Goal: Transaction & Acquisition: Book appointment/travel/reservation

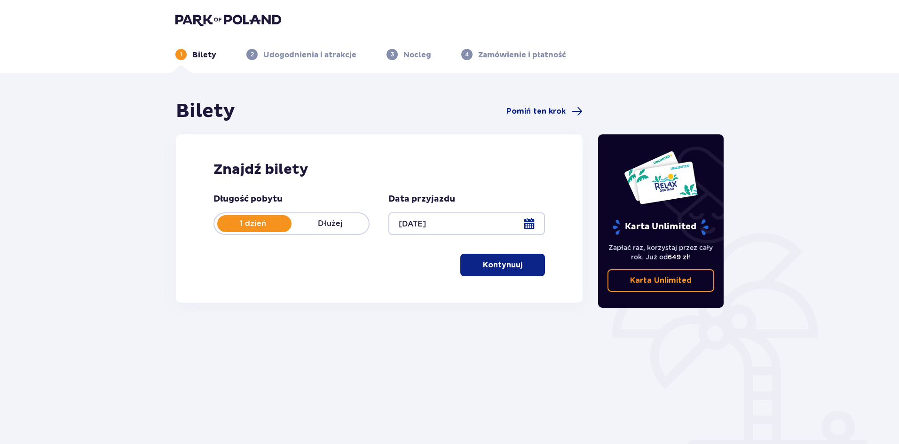
click at [509, 266] on p "Kontynuuj" at bounding box center [502, 265] width 39 height 10
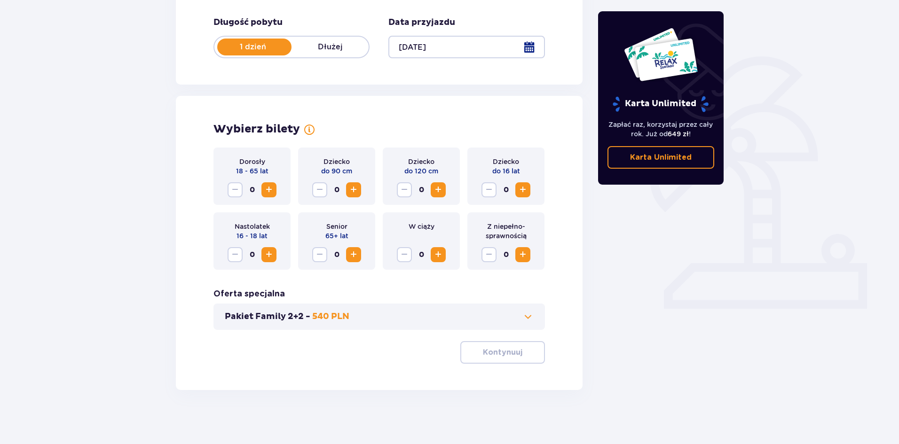
scroll to position [179, 0]
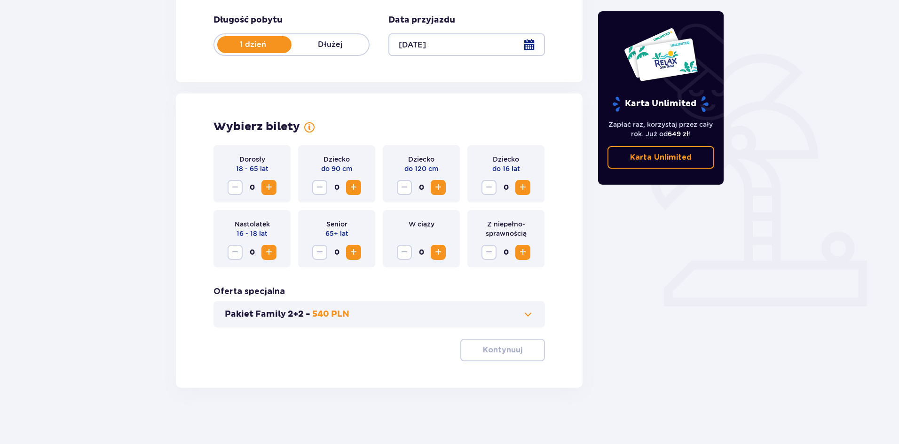
click at [265, 188] on span "Zwiększ" at bounding box center [268, 187] width 11 height 11
click at [520, 187] on span "Zwiększ" at bounding box center [522, 187] width 11 height 11
click at [520, 349] on span "button" at bounding box center [523, 350] width 11 height 11
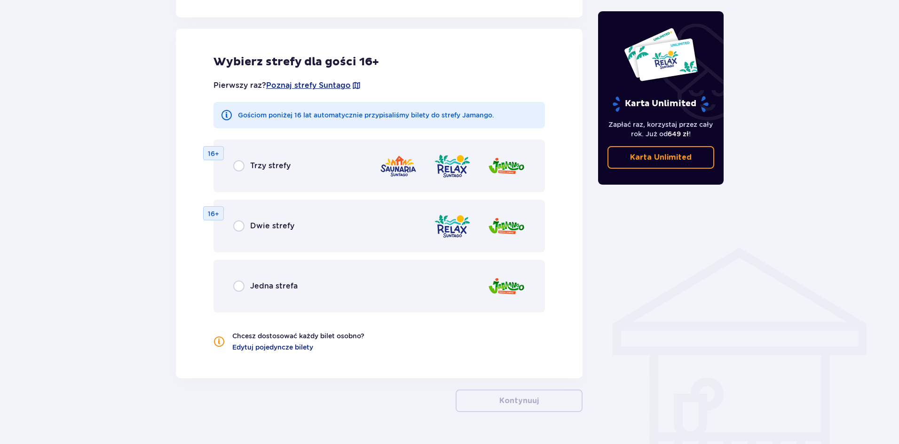
scroll to position [522, 0]
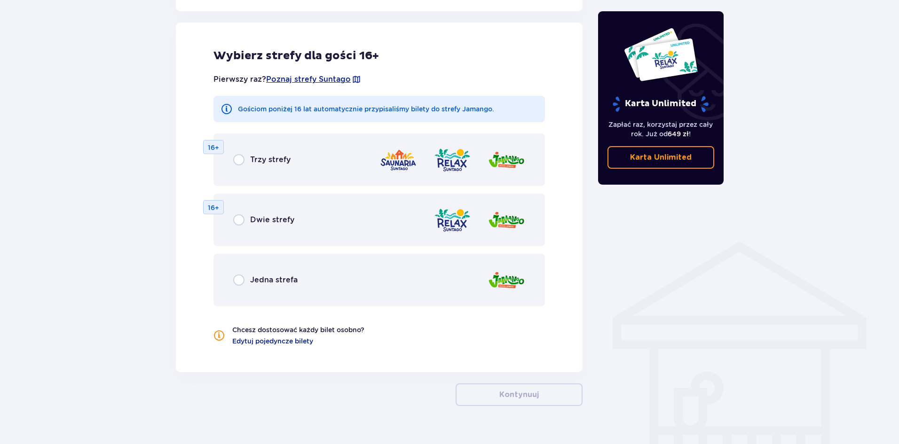
click at [228, 279] on div "Jedna strefa" at bounding box center [378, 280] width 331 height 53
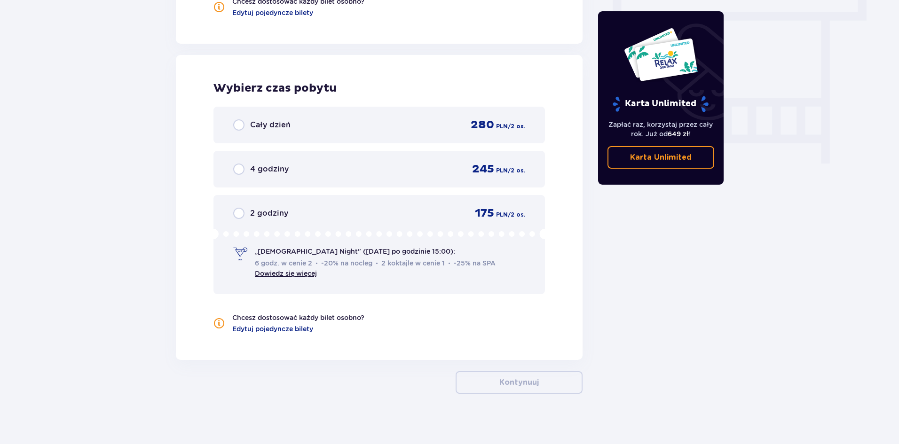
scroll to position [856, 0]
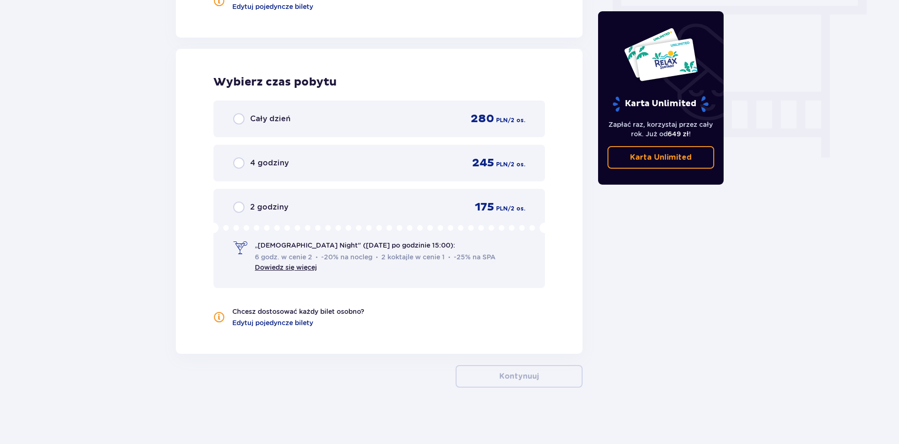
click at [242, 118] on input "radio" at bounding box center [238, 118] width 11 height 11
radio input "true"
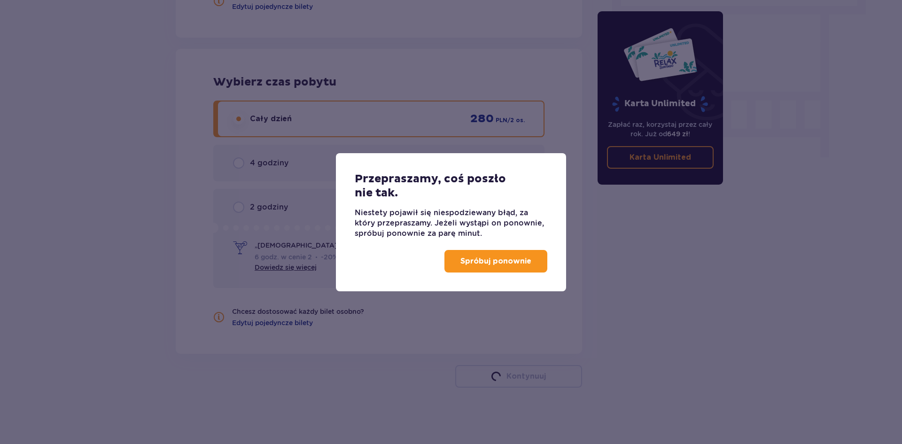
click at [513, 269] on button "Spróbuj ponownie" at bounding box center [496, 261] width 103 height 23
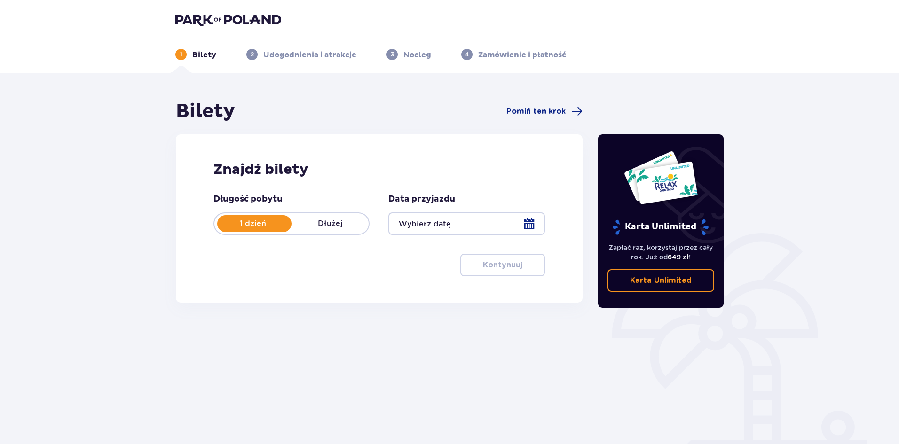
click at [461, 223] on div at bounding box center [466, 223] width 156 height 23
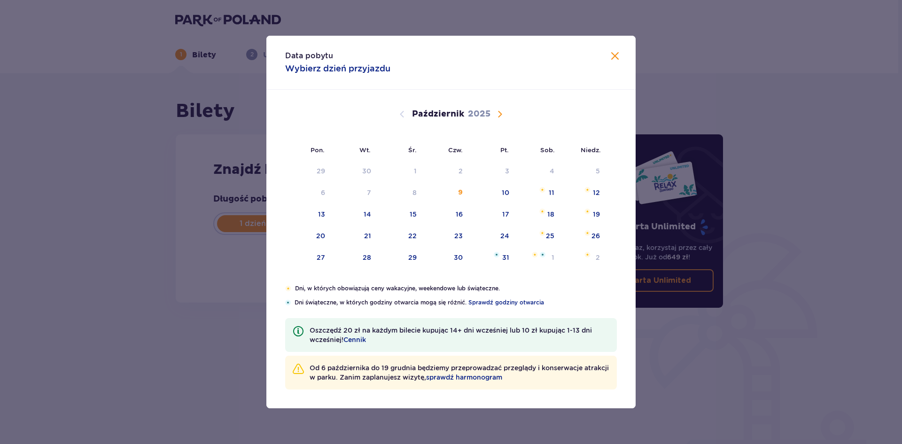
click at [499, 112] on span "Następny miesiąc" at bounding box center [499, 114] width 11 height 11
click at [454, 217] on div "13" at bounding box center [446, 214] width 47 height 21
type input "[DATE]"
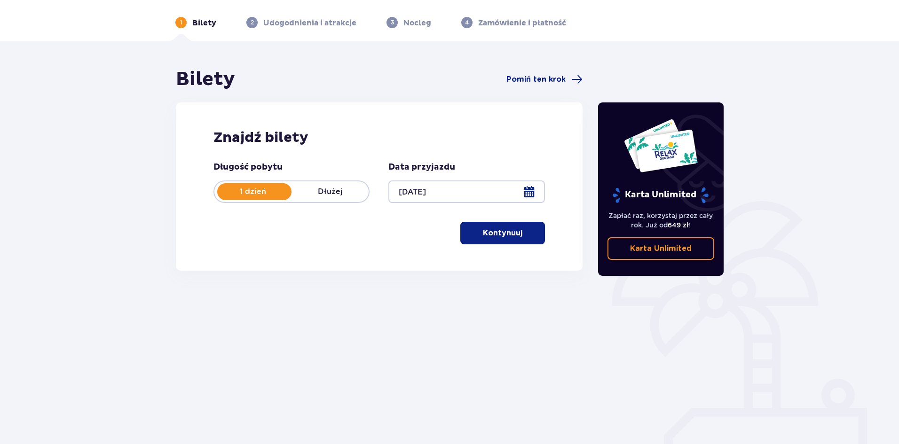
scroll to position [35, 0]
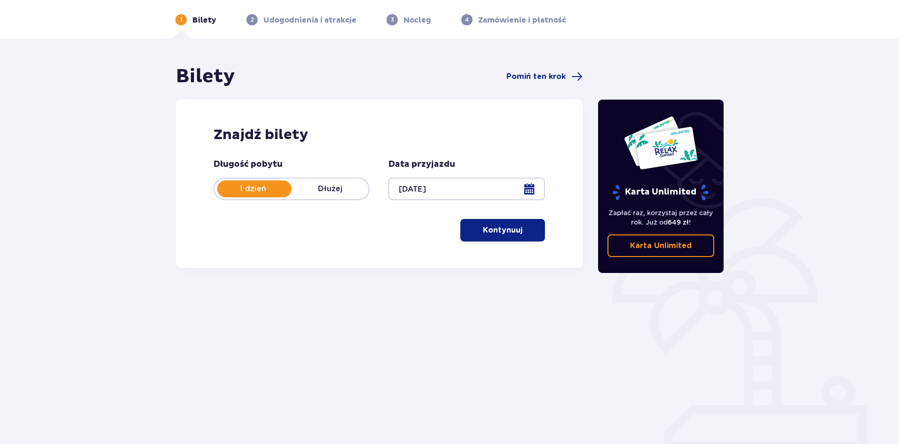
click at [502, 234] on p "Kontynuuj" at bounding box center [502, 230] width 39 height 10
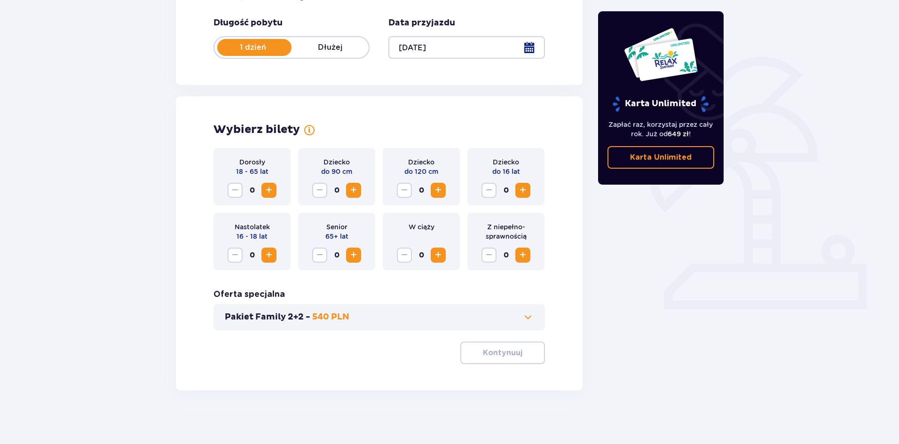
scroll to position [179, 0]
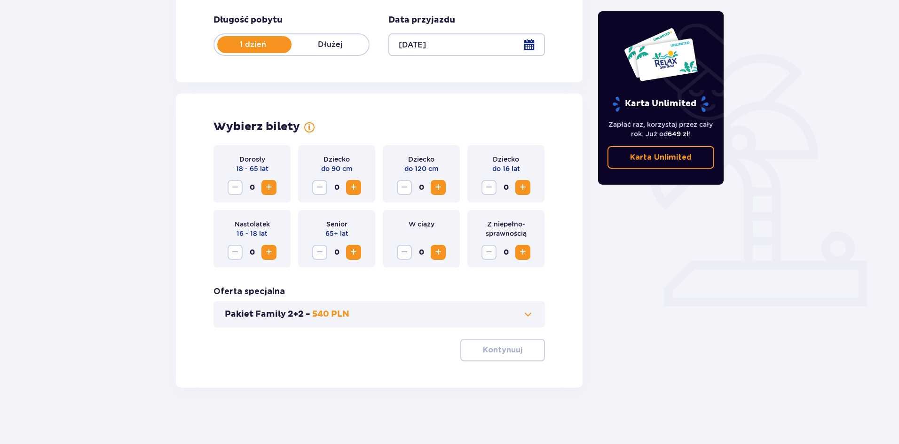
click at [272, 189] on span "Zwiększ" at bounding box center [268, 187] width 11 height 11
click at [522, 188] on span "Zwiększ" at bounding box center [522, 187] width 11 height 11
click at [521, 351] on span "button" at bounding box center [523, 350] width 11 height 11
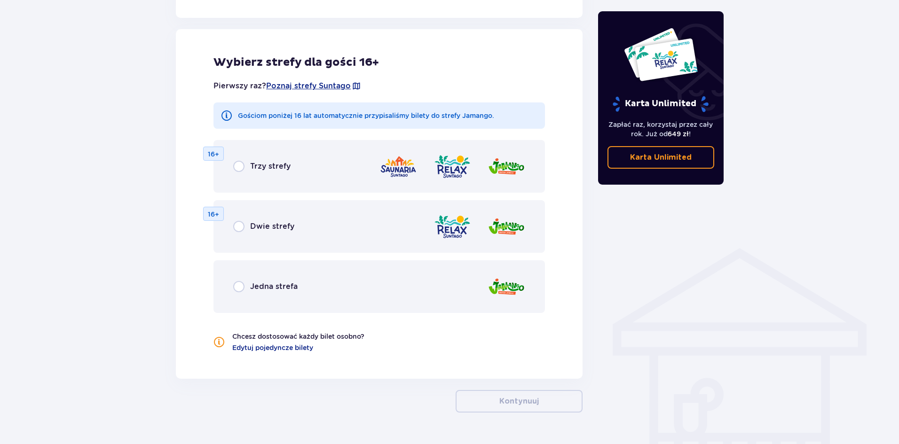
scroll to position [522, 0]
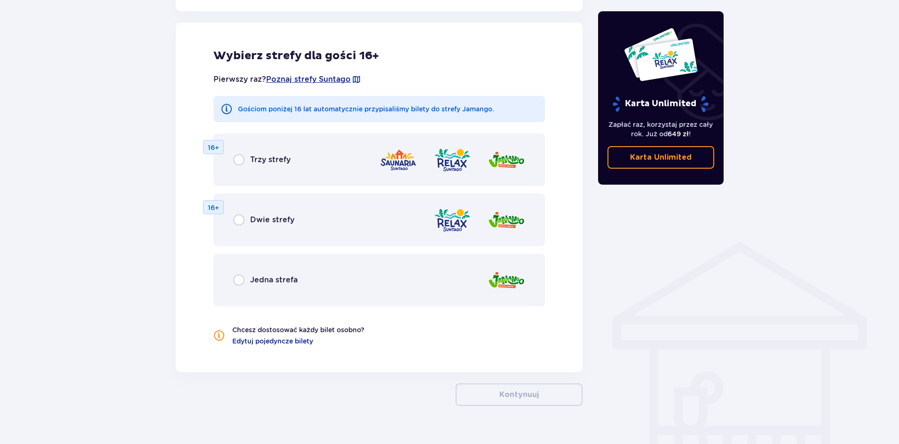
click at [239, 277] on input "radio" at bounding box center [238, 279] width 11 height 11
radio input "true"
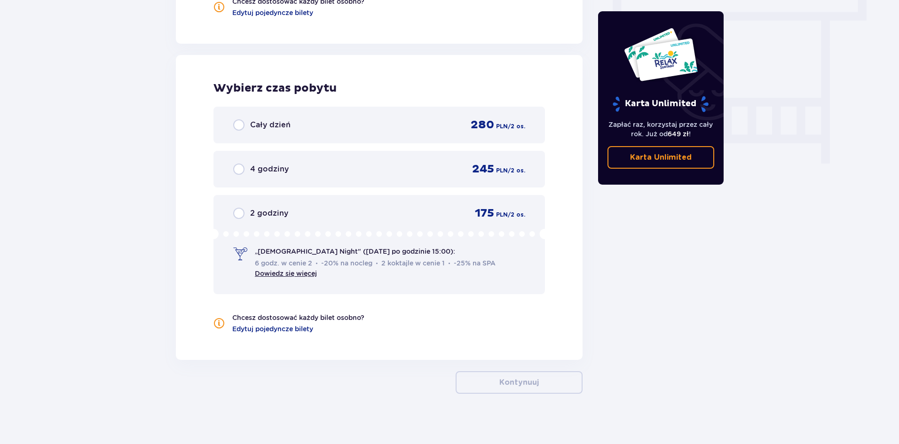
scroll to position [856, 0]
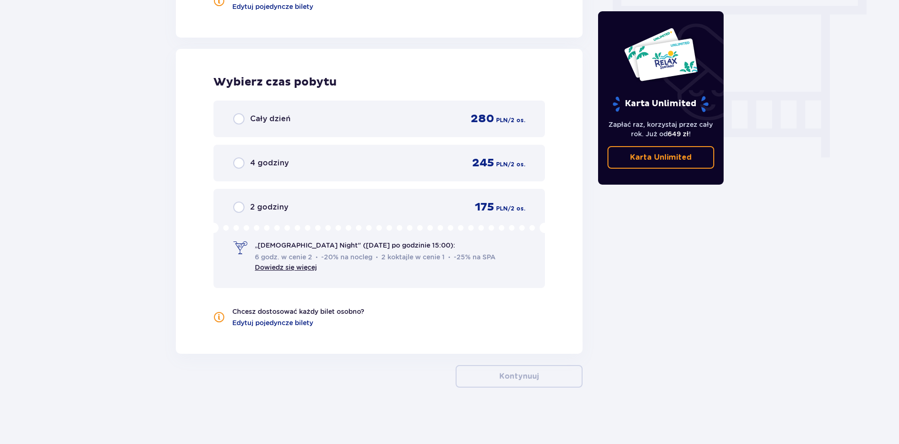
click at [278, 124] on span "Cały dzień" at bounding box center [270, 119] width 40 height 10
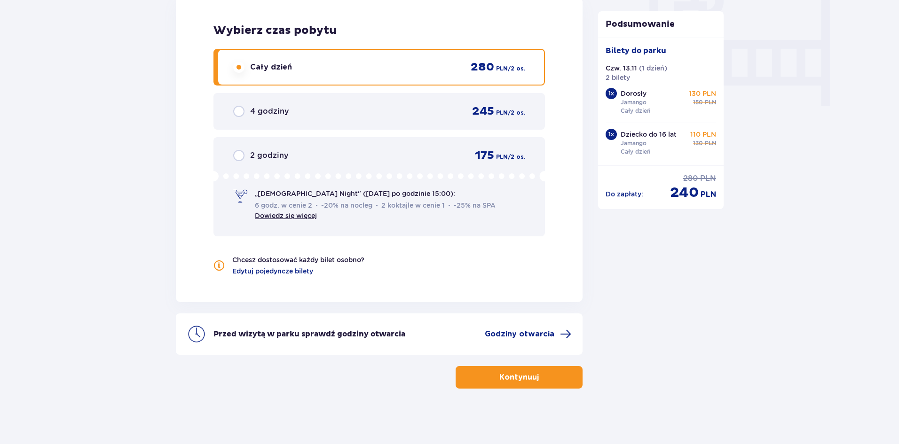
scroll to position [909, 0]
